Goal: Task Accomplishment & Management: Manage account settings

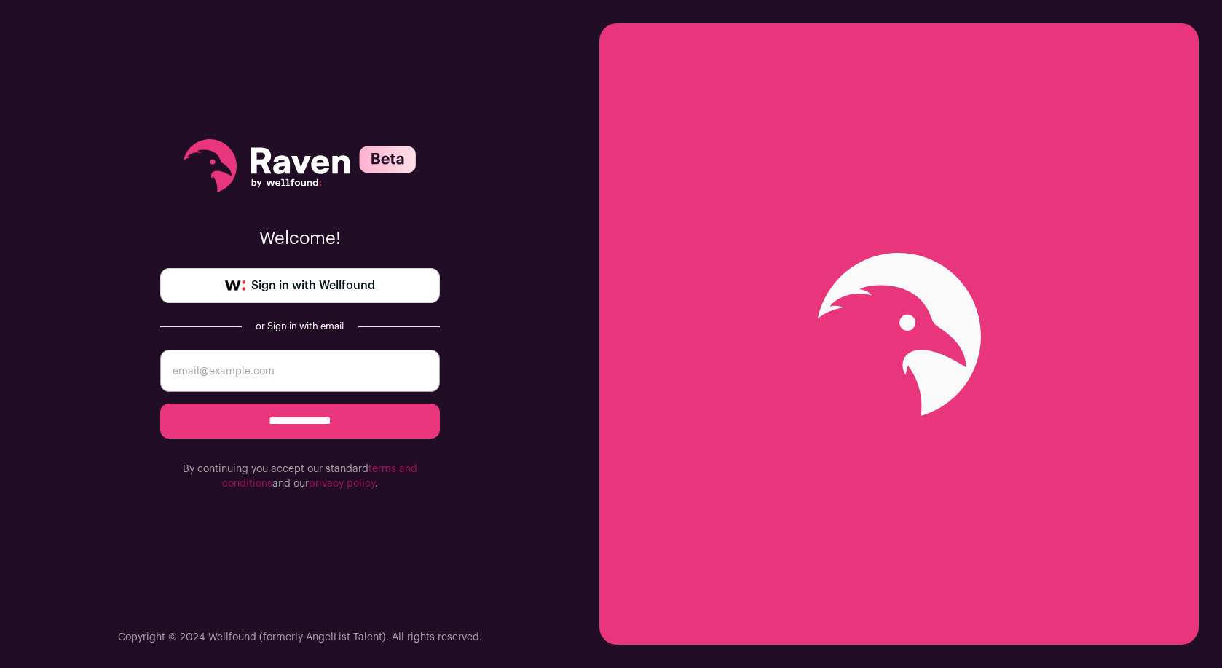
click at [296, 279] on span "Sign in with Wellfound" at bounding box center [313, 285] width 124 height 17
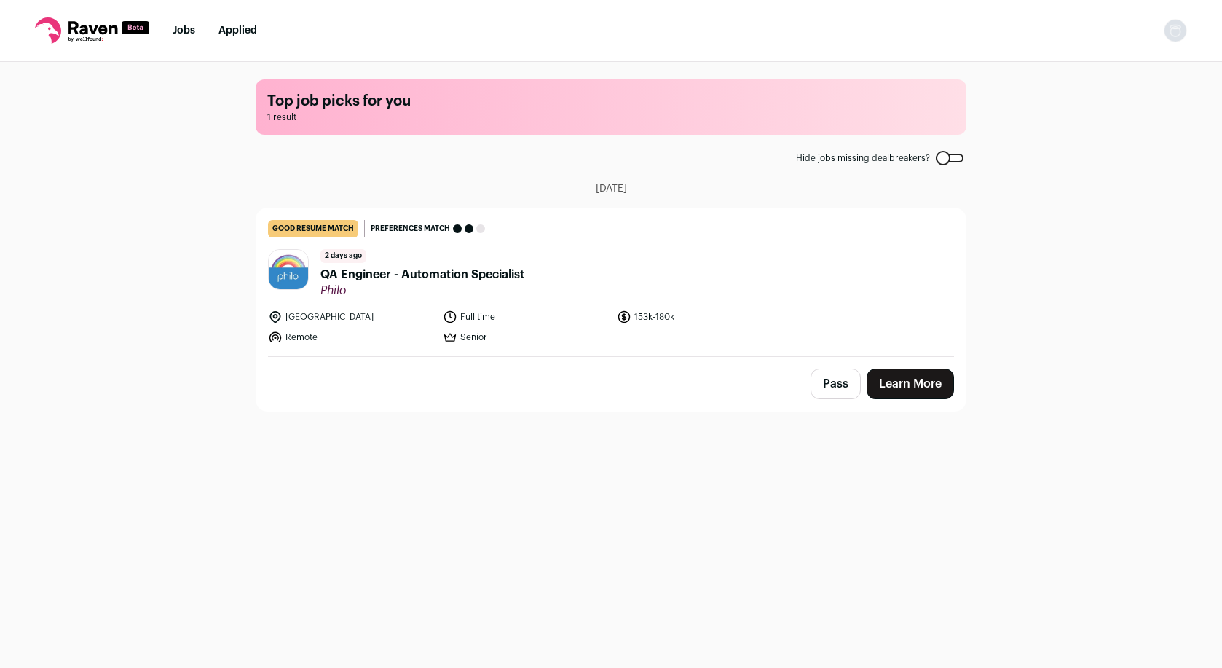
click at [181, 28] on link "Jobs" at bounding box center [184, 30] width 23 height 10
click at [454, 140] on main "Top job picks for you 1 result Hide jobs missing dealbreakers? [DATE] good resu…" at bounding box center [610, 363] width 745 height 603
click at [444, 121] on span "1 result" at bounding box center [610, 117] width 687 height 12
click at [1175, 37] on img "Open dropdown" at bounding box center [1174, 30] width 23 height 23
click at [1104, 79] on link "Settings" at bounding box center [1105, 67] width 161 height 35
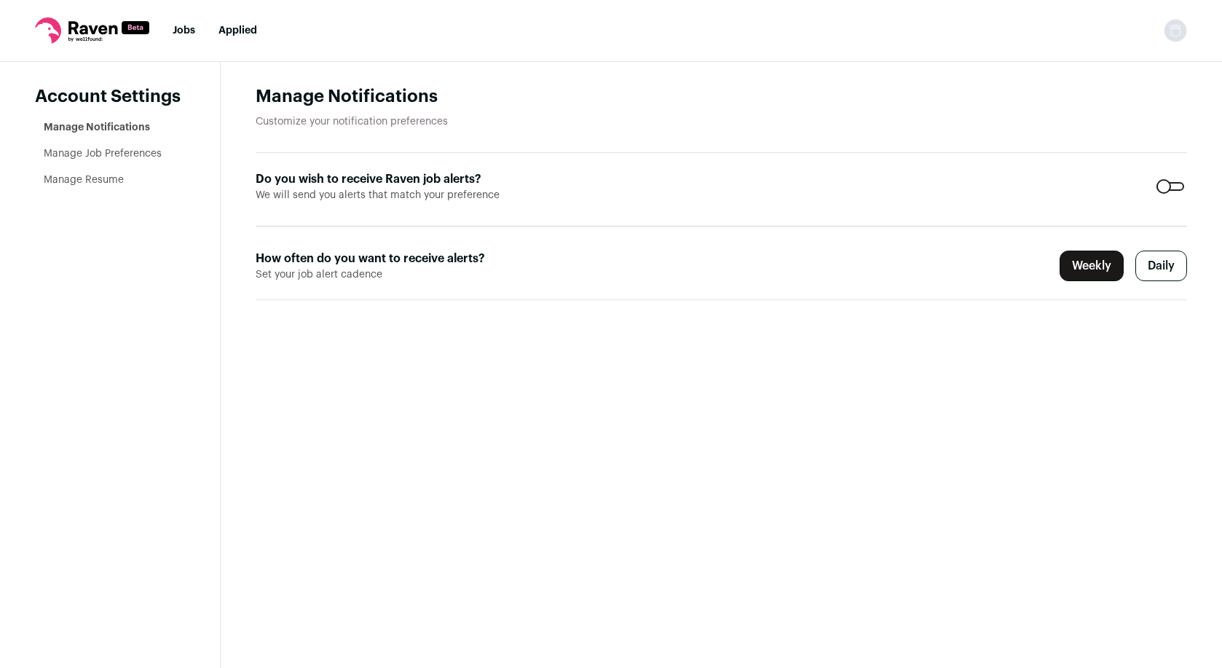
click at [1155, 263] on label "Daily" at bounding box center [1161, 265] width 52 height 31
